Goal: Information Seeking & Learning: Learn about a topic

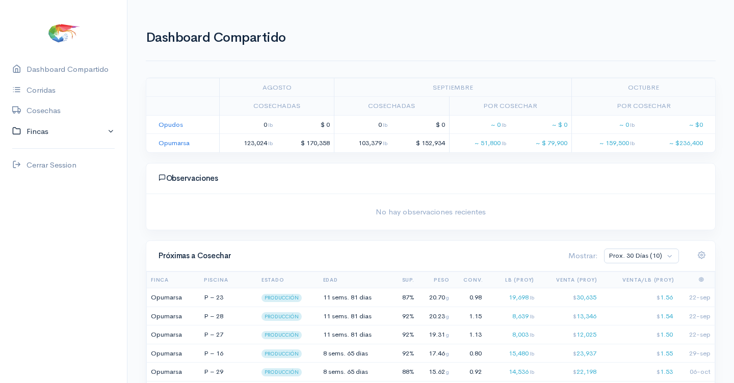
click at [40, 128] on link "Fincas" at bounding box center [63, 131] width 127 height 21
click at [44, 168] on div "Opumarsa" at bounding box center [45, 172] width 36 height 12
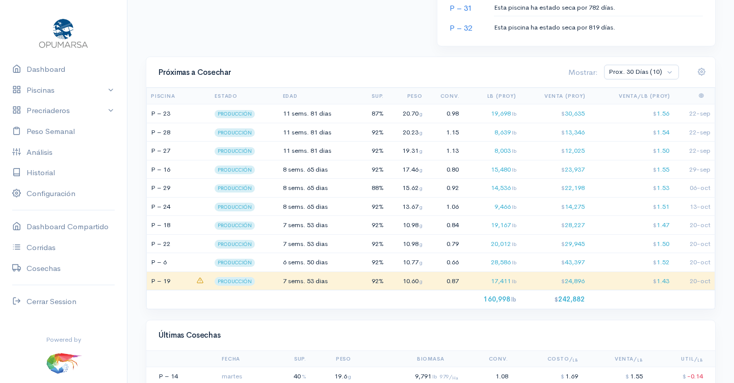
scroll to position [748, 0]
click at [314, 164] on span "65 dias" at bounding box center [317, 168] width 21 height 9
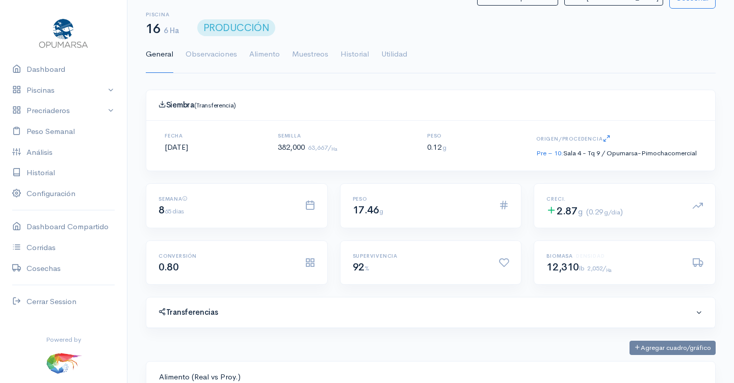
scroll to position [153, 313]
click at [394, 50] on link "Utilidad" at bounding box center [394, 54] width 26 height 37
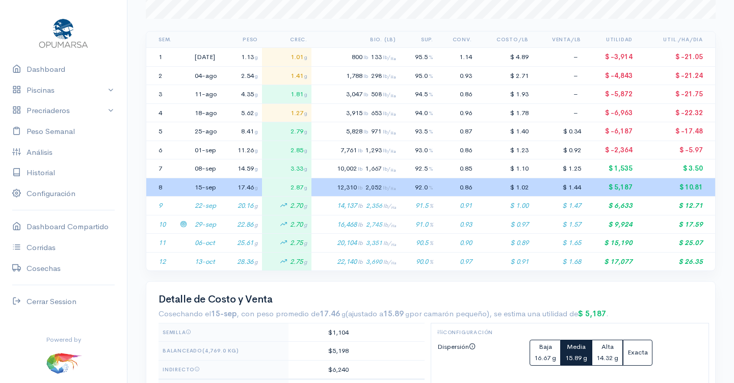
scroll to position [203, 0]
click at [363, 220] on span "lb" at bounding box center [360, 223] width 5 height 7
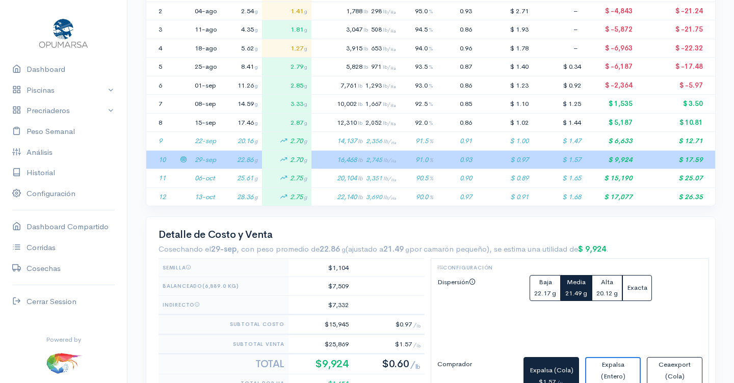
scroll to position [265, 0]
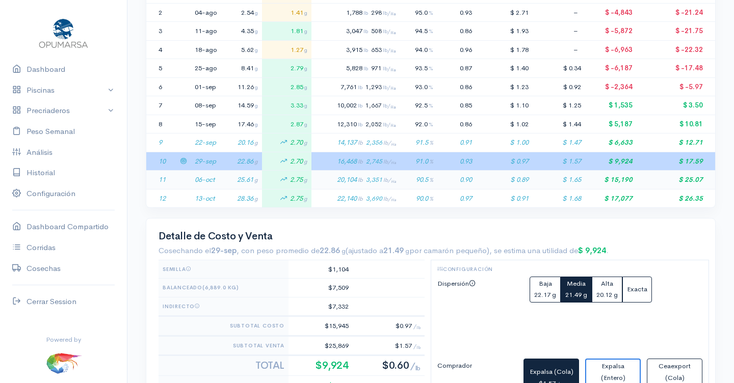
click at [363, 176] on span "lb" at bounding box center [360, 179] width 5 height 7
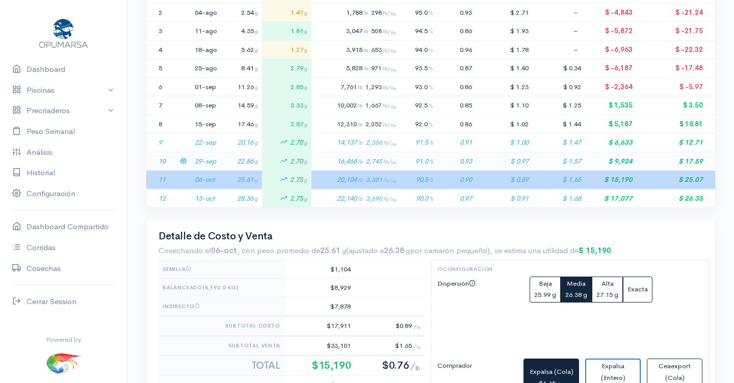
click at [363, 158] on span "lb" at bounding box center [360, 161] width 5 height 7
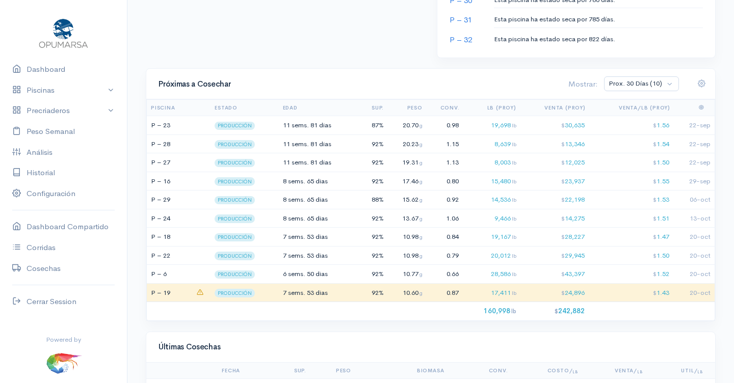
scroll to position [736, 0]
click at [284, 195] on span "8 sems." at bounding box center [294, 199] width 22 height 9
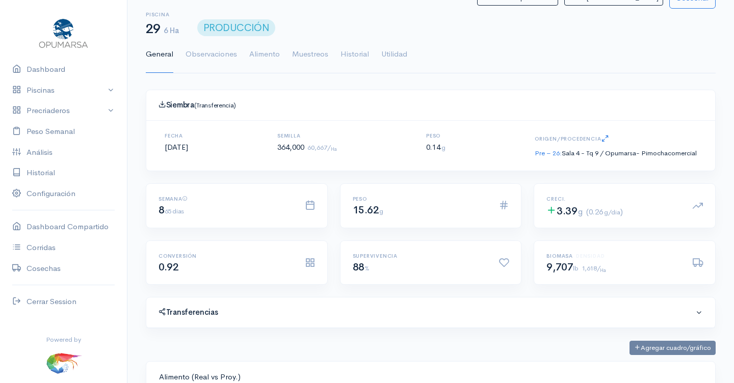
scroll to position [153, 313]
click at [399, 51] on link "Utilidad" at bounding box center [394, 54] width 26 height 37
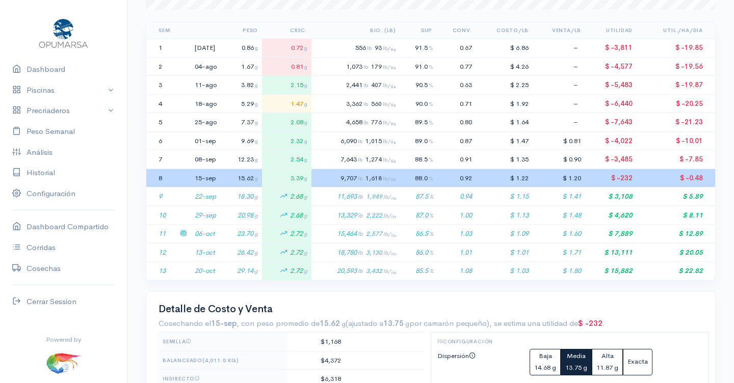
scroll to position [212, 0]
click at [363, 230] on span "lb" at bounding box center [360, 233] width 5 height 7
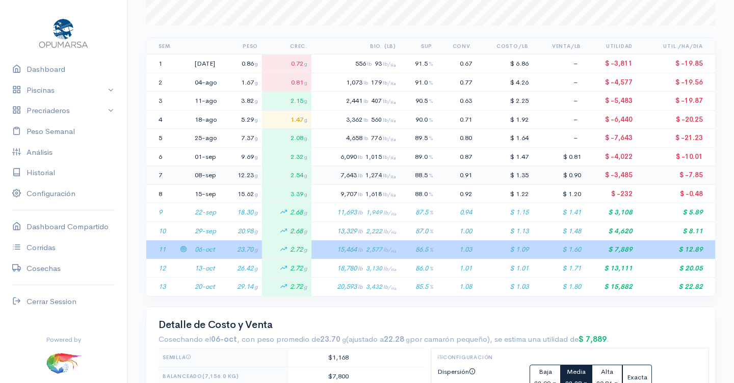
scroll to position [0, 0]
